Goal: Check status: Check status

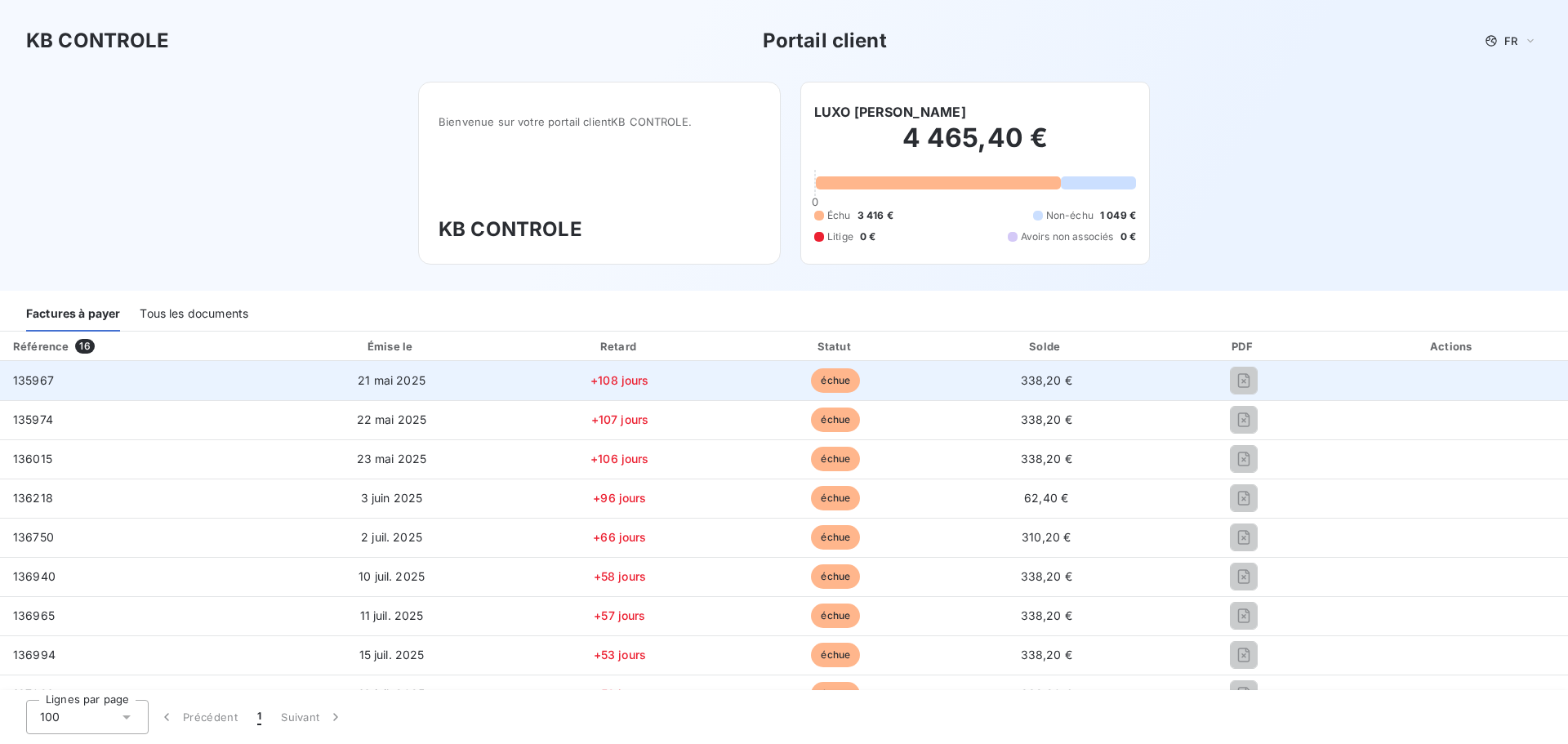
click at [824, 392] on span "échue" at bounding box center [835, 381] width 49 height 25
click at [823, 393] on td "échue" at bounding box center [836, 381] width 213 height 39
drag, startPoint x: 381, startPoint y: 379, endPoint x: 118, endPoint y: 390, distance: 263.2
click at [377, 379] on span "21 mai 2025" at bounding box center [391, 380] width 68 height 14
click at [14, 381] on span "135967" at bounding box center [34, 380] width 41 height 14
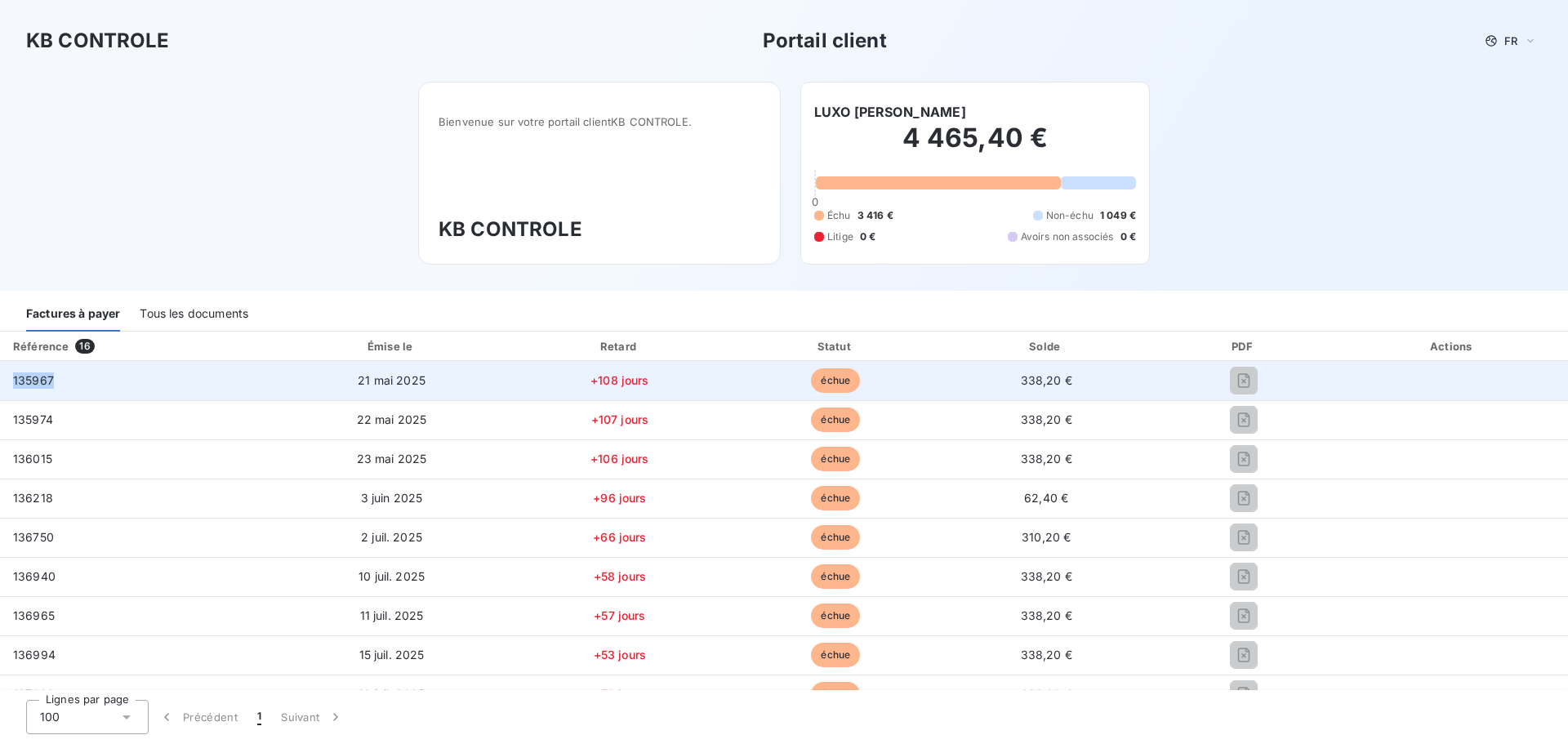
click at [16, 381] on span "135967" at bounding box center [34, 380] width 41 height 14
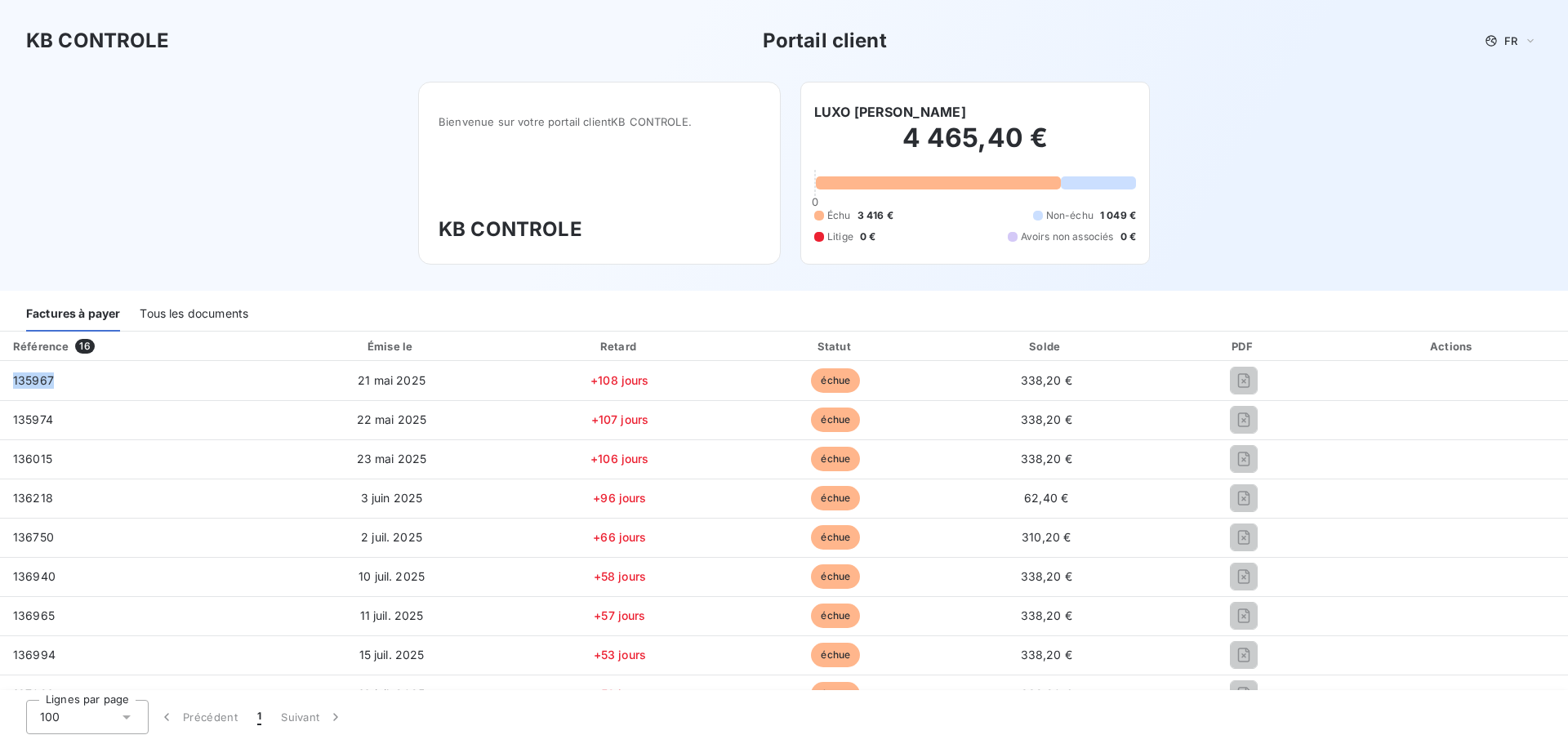
click at [160, 319] on div "Tous les documents" at bounding box center [194, 314] width 109 height 34
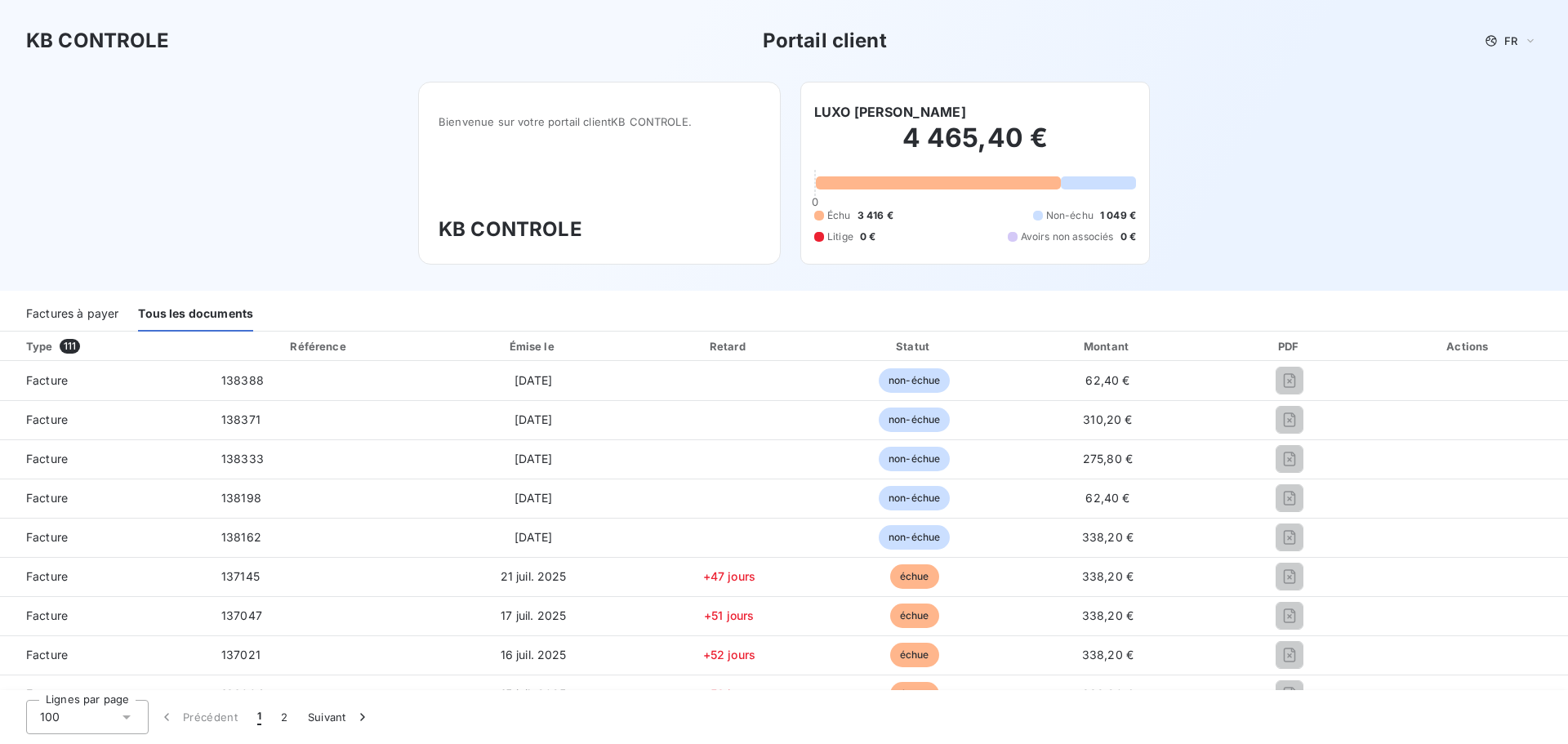
click at [73, 311] on div "Factures à payer" at bounding box center [72, 314] width 93 height 34
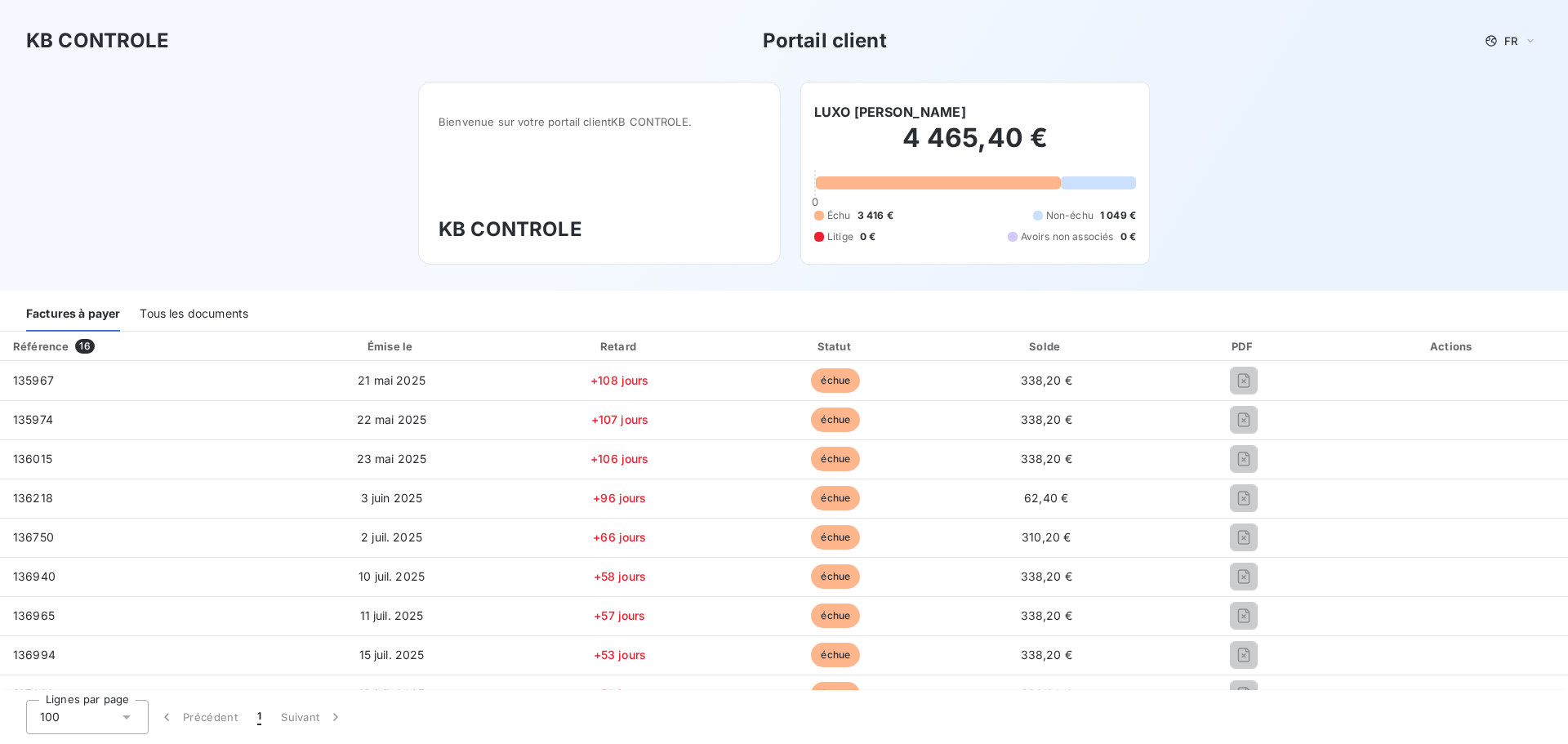
click at [71, 340] on div "Référence 16" at bounding box center [136, 346] width 266 height 16
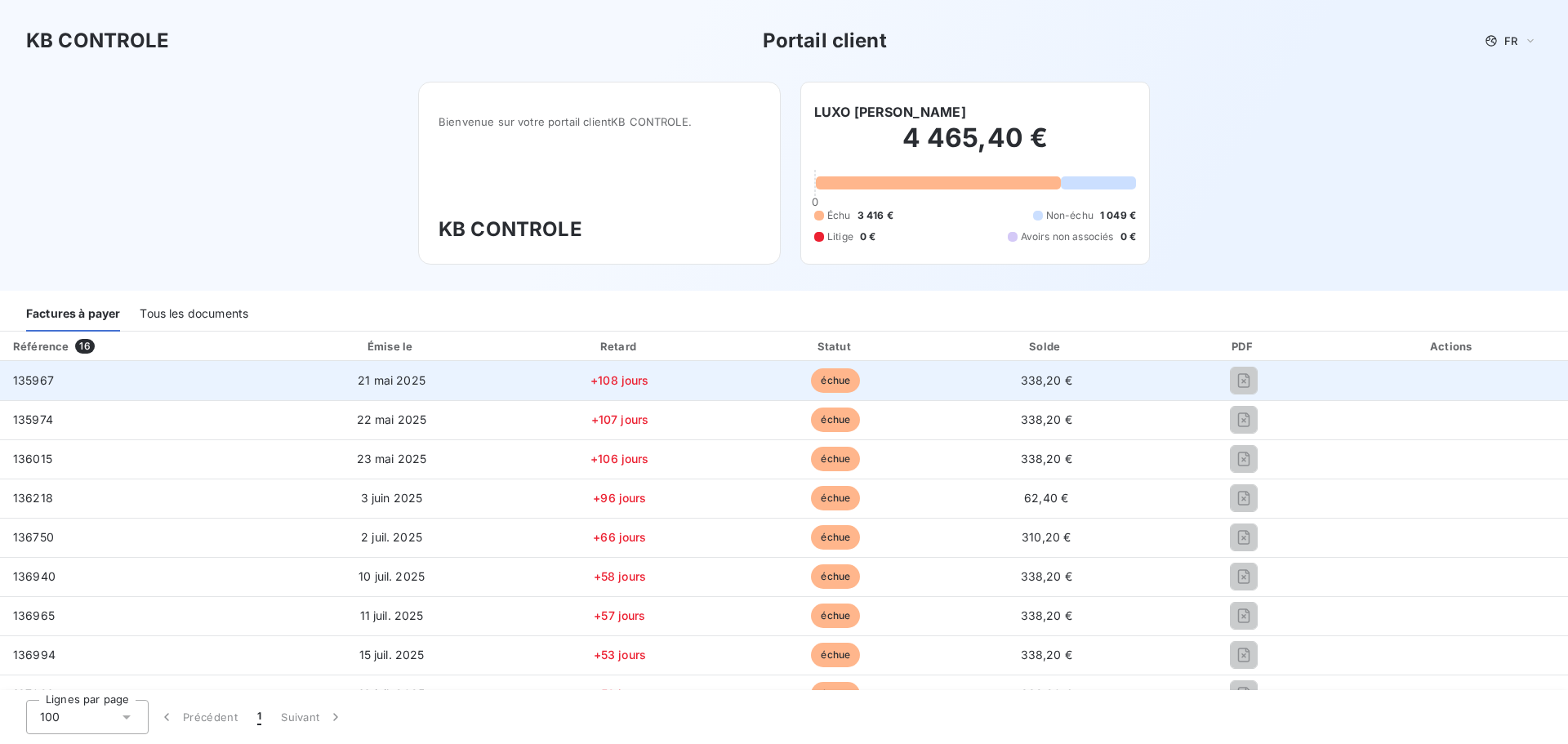
click at [34, 388] on div "135967" at bounding box center [34, 381] width 41 height 16
click at [36, 380] on span "135967" at bounding box center [34, 380] width 41 height 14
